Goal: Navigation & Orientation: Find specific page/section

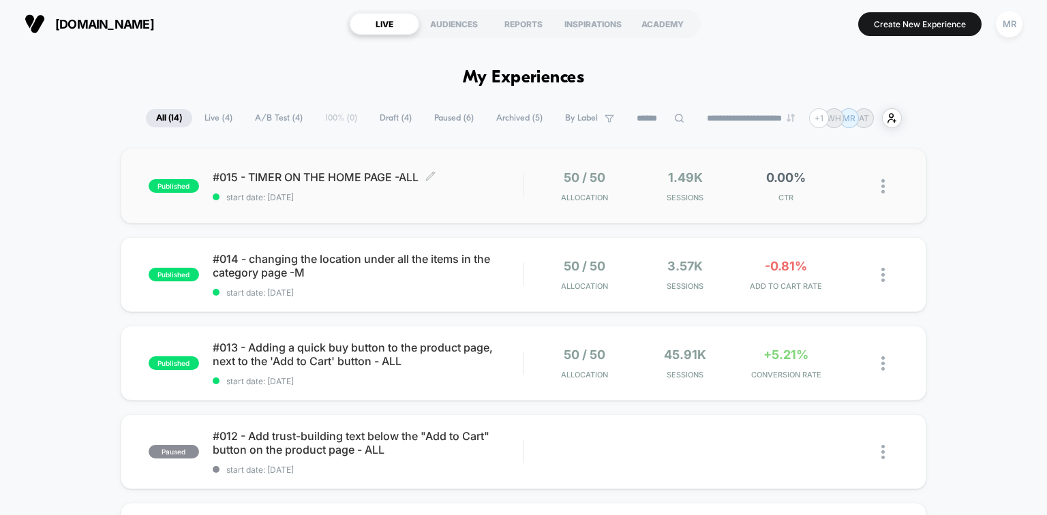
click at [269, 178] on span "#015 - TIMER ON THE HOME PAGE -ALL Click to edit experience details" at bounding box center [368, 177] width 311 height 14
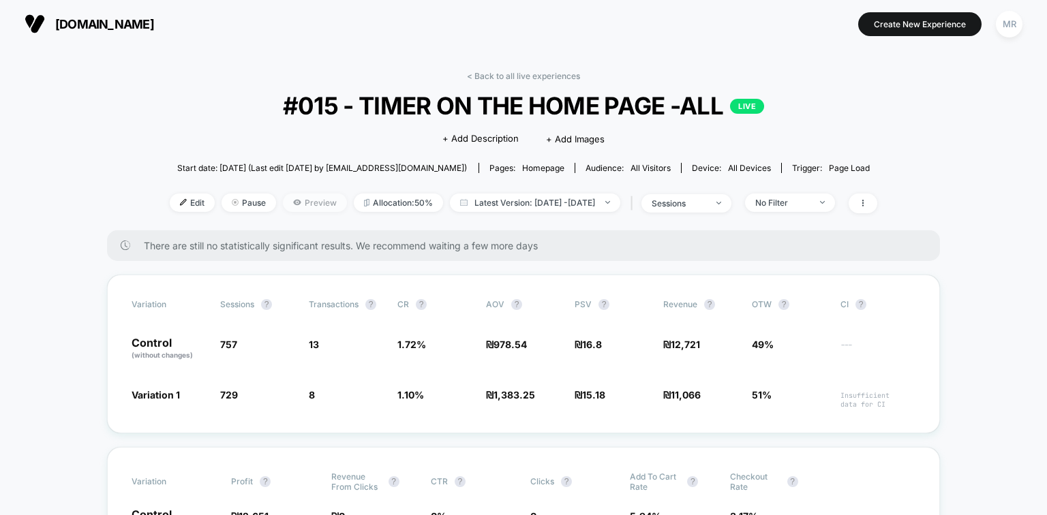
click at [305, 210] on span "Preview" at bounding box center [315, 203] width 64 height 18
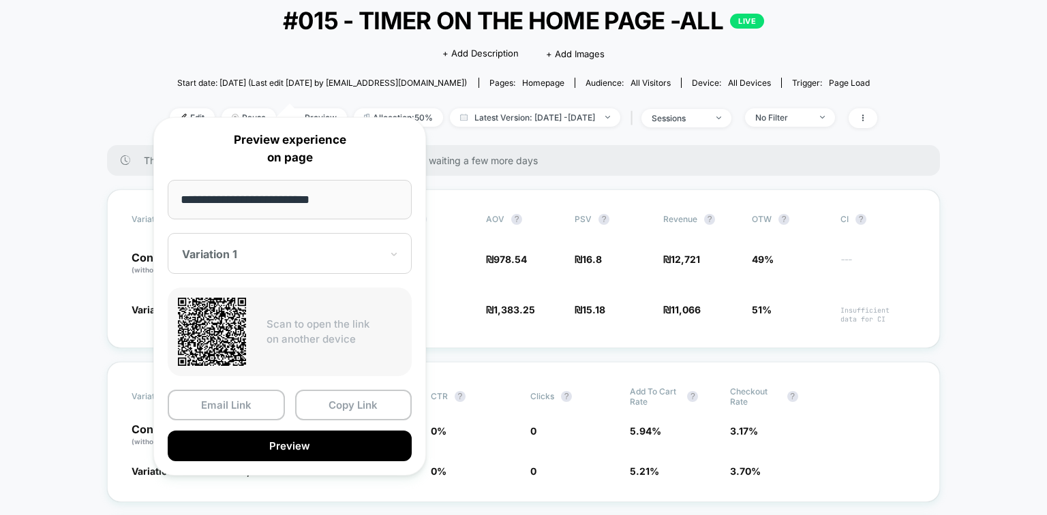
scroll to position [109, 0]
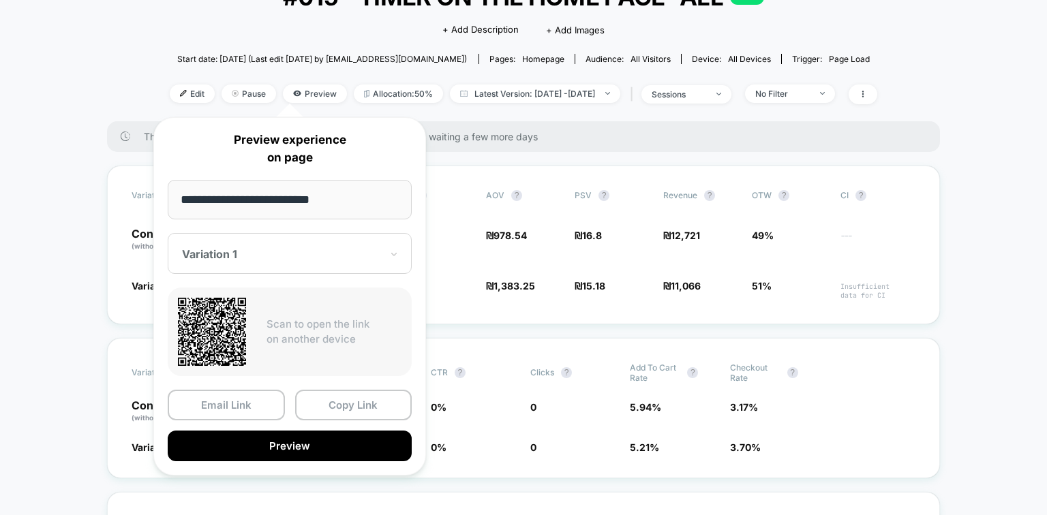
click at [297, 205] on input "**********" at bounding box center [290, 200] width 244 height 40
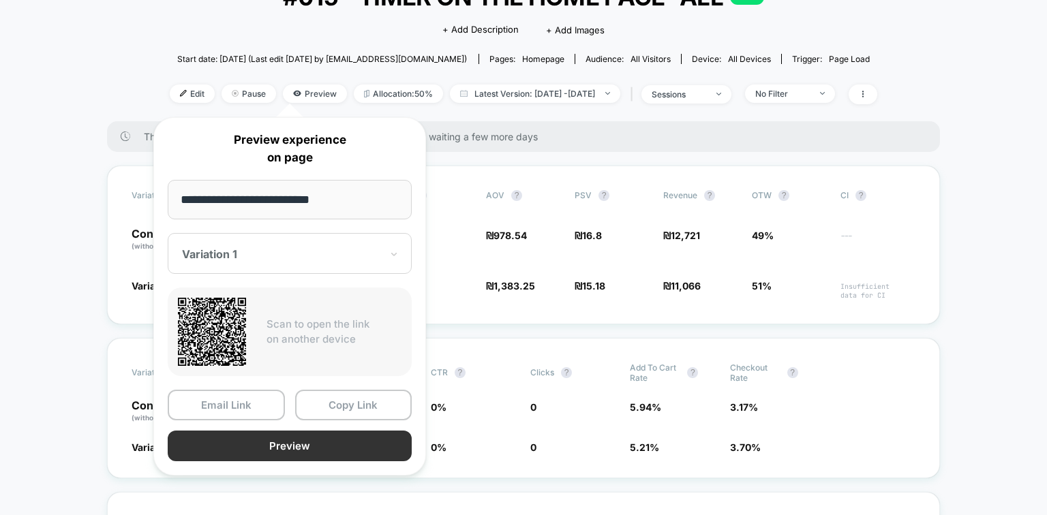
click at [288, 447] on button "Preview" at bounding box center [290, 446] width 244 height 31
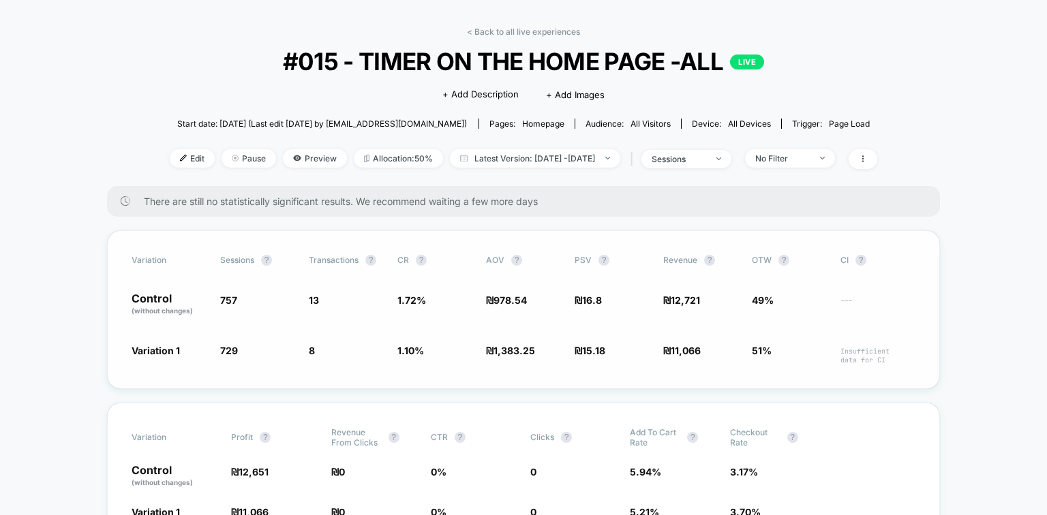
scroll to position [0, 0]
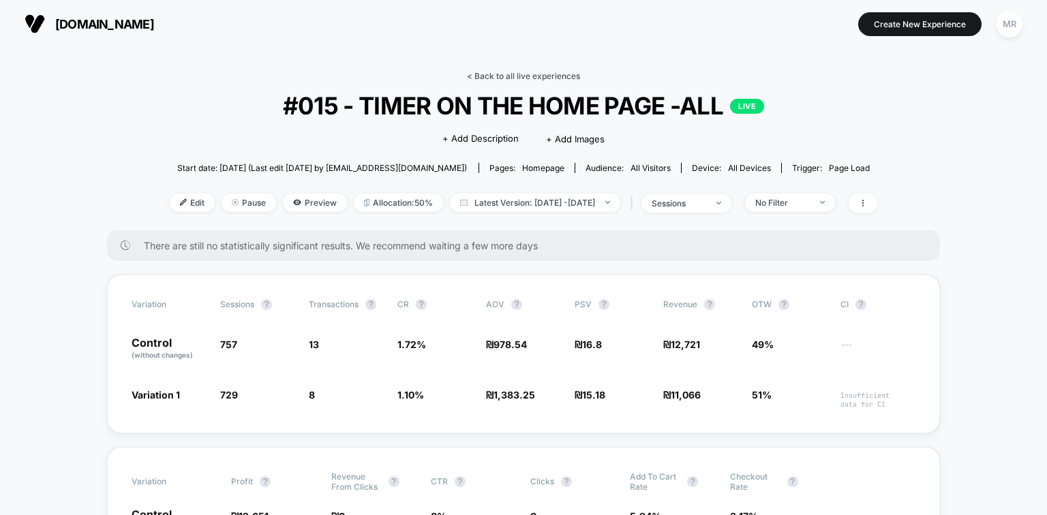
click at [475, 78] on link "< Back to all live experiences" at bounding box center [523, 76] width 113 height 10
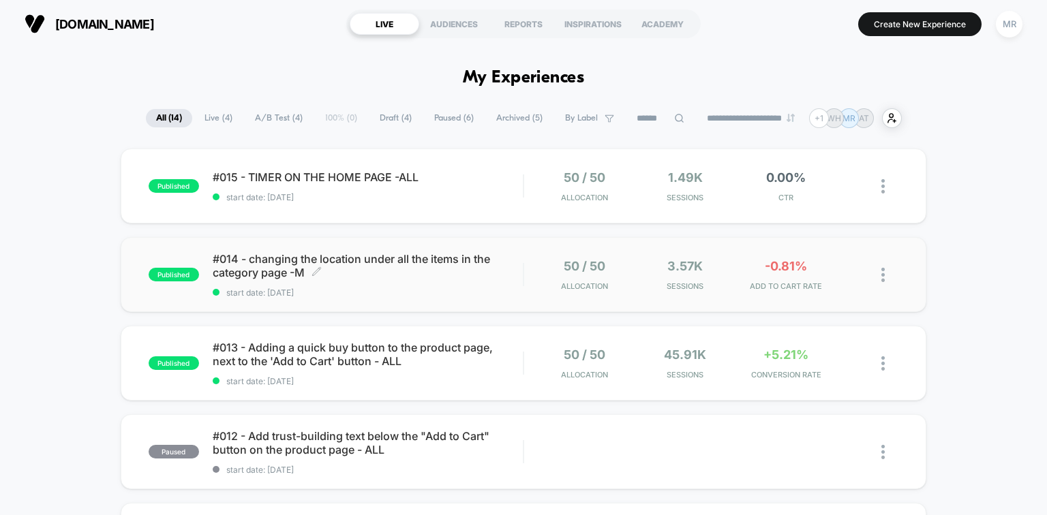
click at [385, 260] on span "#014 - changing the location under all the items in the category page -M Click …" at bounding box center [368, 265] width 311 height 27
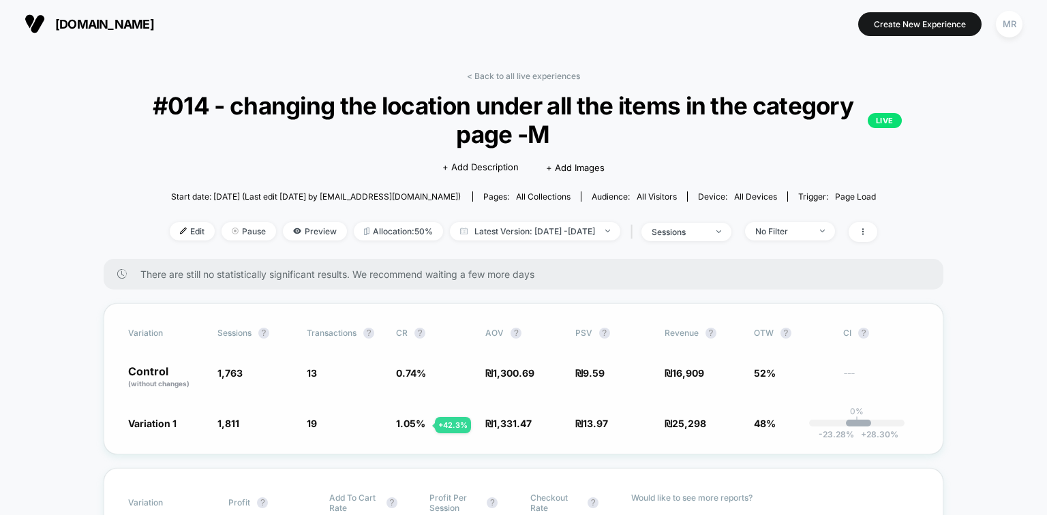
click at [419, 425] on span "1.05 %" at bounding box center [410, 424] width 29 height 12
click at [165, 423] on span "Variation 1" at bounding box center [152, 424] width 48 height 12
click at [299, 234] on span "Preview" at bounding box center [315, 231] width 64 height 18
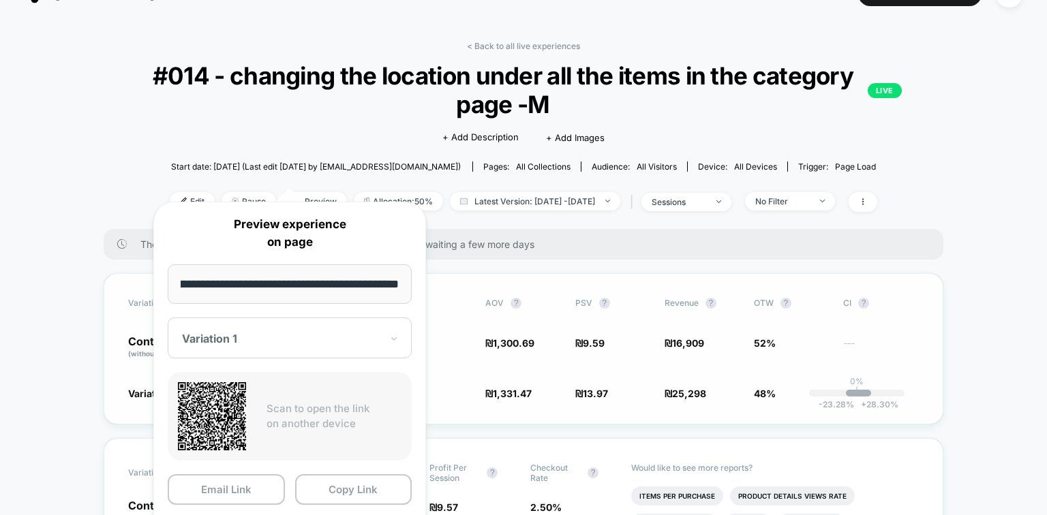
scroll to position [55, 0]
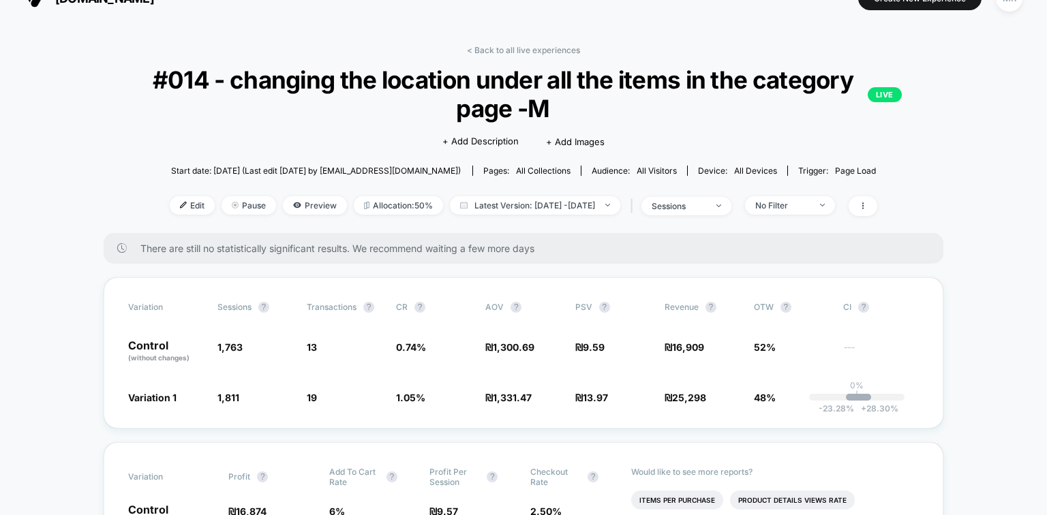
scroll to position [0, 0]
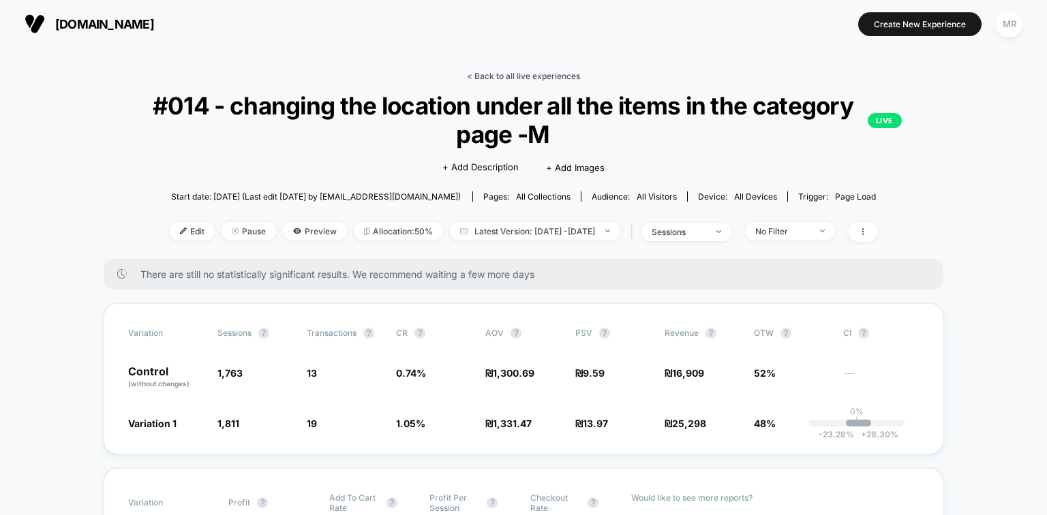
click at [483, 76] on link "< Back to all live experiences" at bounding box center [523, 76] width 113 height 10
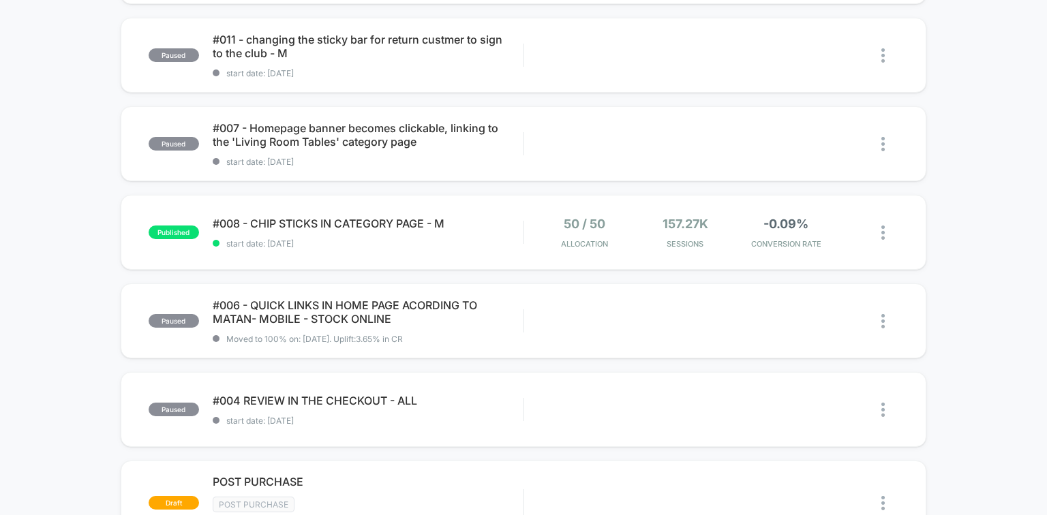
scroll to position [600, 0]
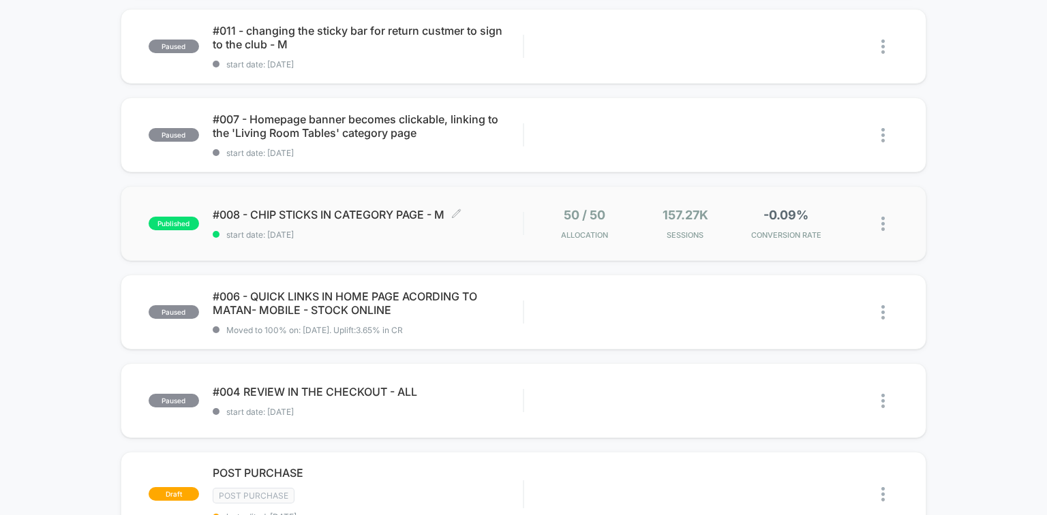
click at [325, 211] on span "#008 - CHIP STICKS IN CATEGORY PAGE - M Click to edit experience details" at bounding box center [368, 215] width 311 height 14
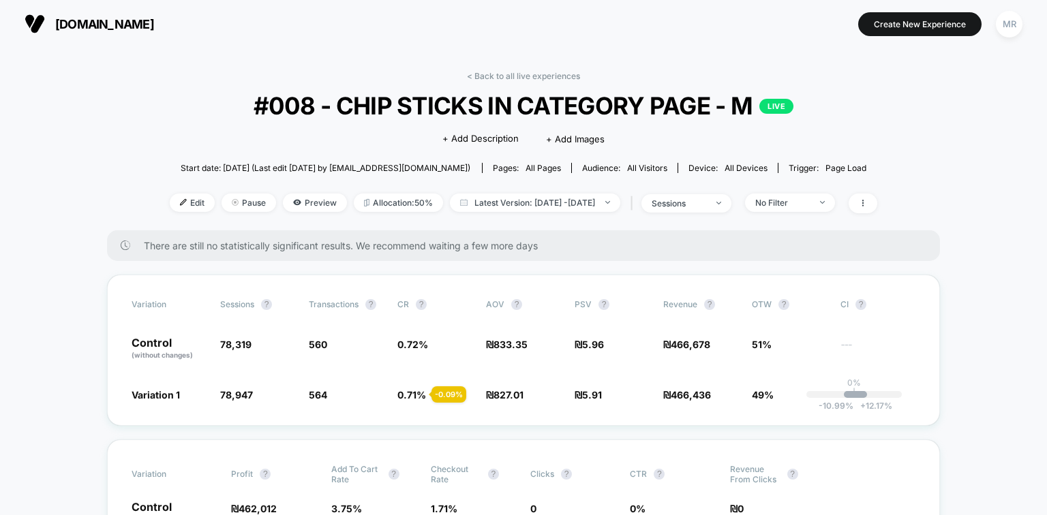
click at [517, 72] on link "< Back to all live experiences" at bounding box center [523, 76] width 113 height 10
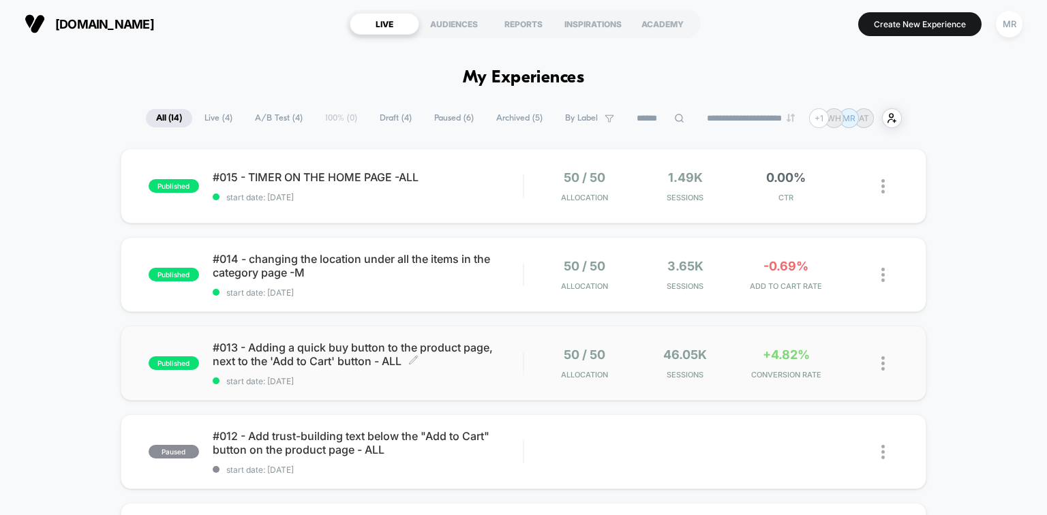
click at [284, 344] on span "#013 - Adding a quick buy button to the product page, next to the 'Add to Cart'…" at bounding box center [368, 354] width 311 height 27
